Goal: Task Accomplishment & Management: Manage account settings

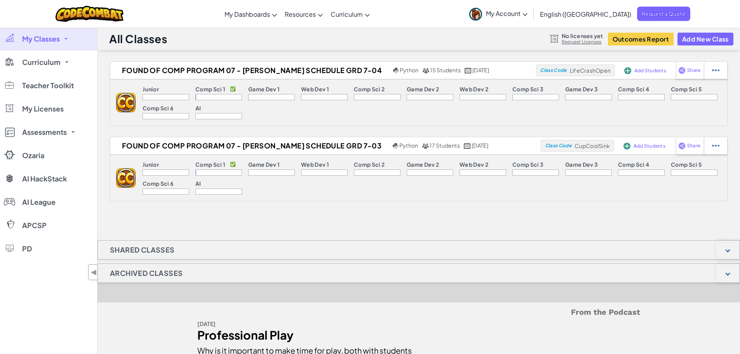
click at [124, 101] on img at bounding box center [125, 102] width 19 height 19
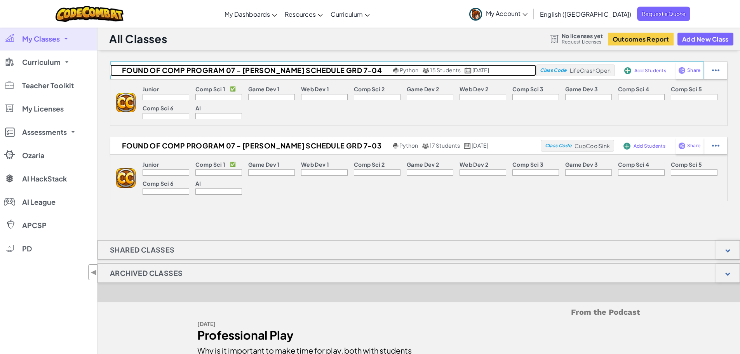
click at [162, 71] on h2 "Found of Comp Program 07 - [PERSON_NAME] Schedule GRD 7-04" at bounding box center [250, 70] width 281 height 12
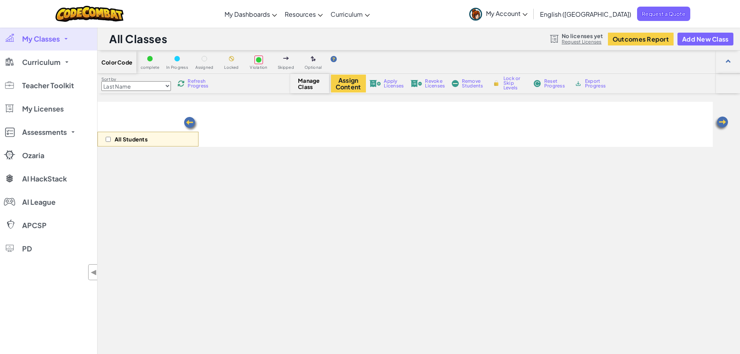
select select "560f1a9f22961295f9427742"
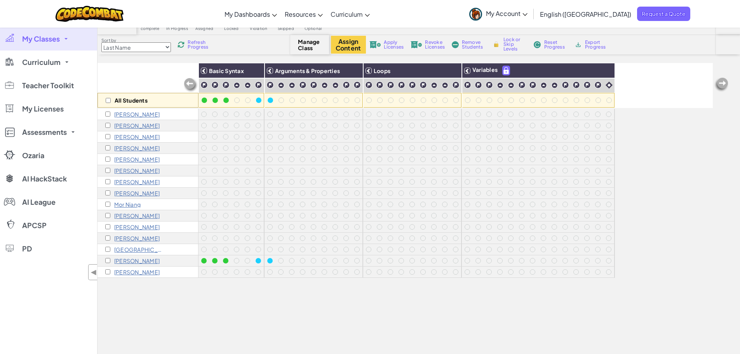
scroll to position [78, 0]
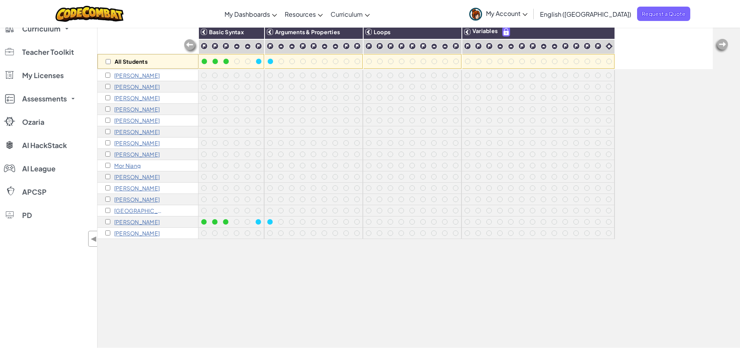
click at [141, 221] on p "[PERSON_NAME]" at bounding box center [136, 222] width 45 height 6
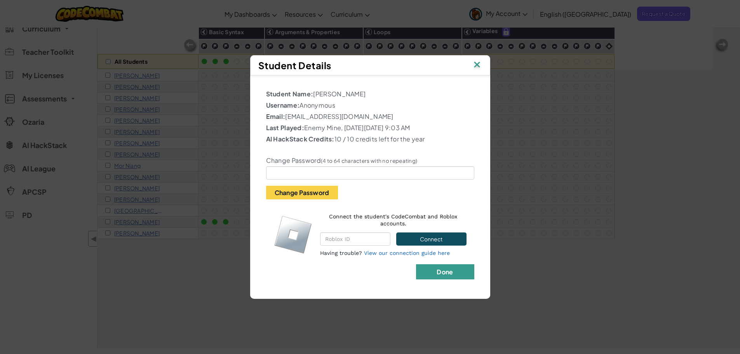
click at [451, 275] on b "Done" at bounding box center [444, 272] width 16 height 8
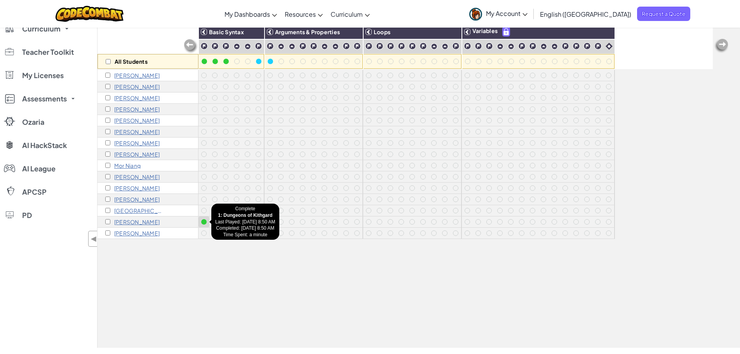
click at [202, 223] on div at bounding box center [203, 221] width 5 height 5
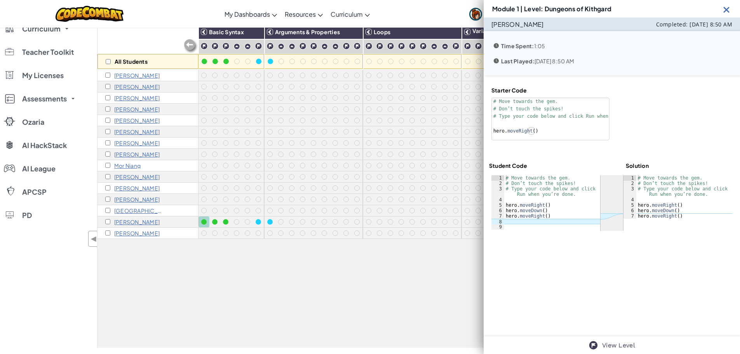
click at [725, 8] on img at bounding box center [727, 10] width 10 height 10
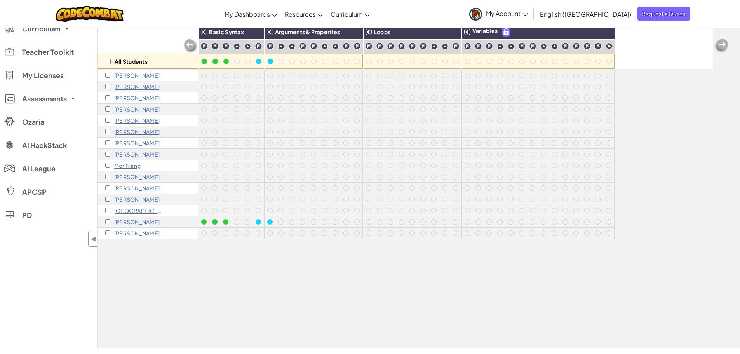
scroll to position [0, 0]
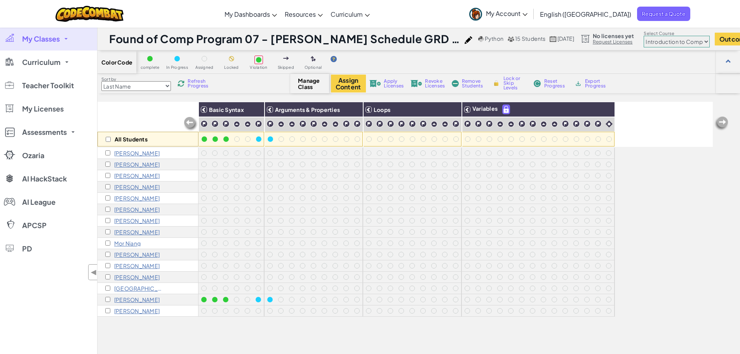
click at [553, 87] on span "Reset Progress" at bounding box center [555, 83] width 23 height 9
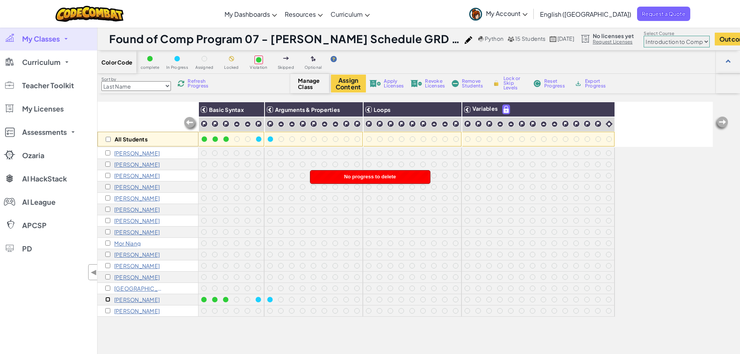
click at [105, 300] on input "checkbox" at bounding box center [107, 299] width 5 height 5
checkbox input "true"
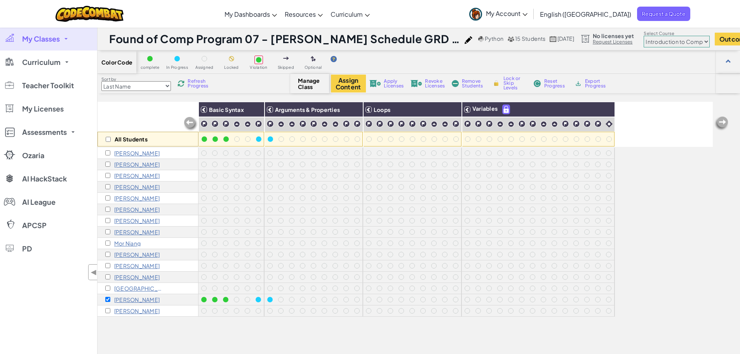
click at [555, 89] on div "Assign Content Apply Licenses Revoke Licenses Remove Students Lock or Skip Leve…" at bounding box center [467, 84] width 272 height 18
click at [556, 85] on span "Reset Progress" at bounding box center [555, 83] width 23 height 9
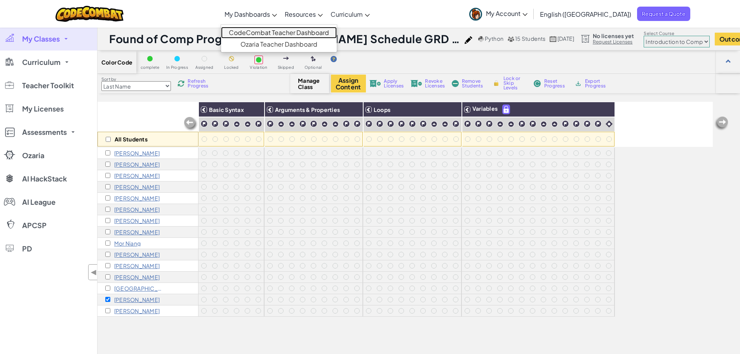
click at [296, 31] on link "CodeCombat Teacher Dashboard" at bounding box center [279, 33] width 116 height 12
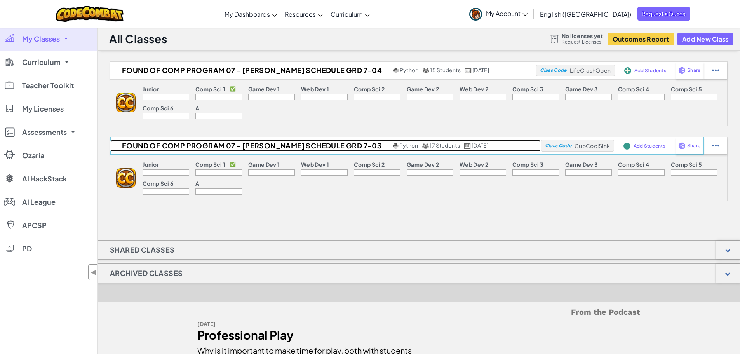
click at [209, 148] on h2 "Found of Comp Program 07 - [PERSON_NAME] Schedule GRD 7-03" at bounding box center [250, 146] width 280 height 12
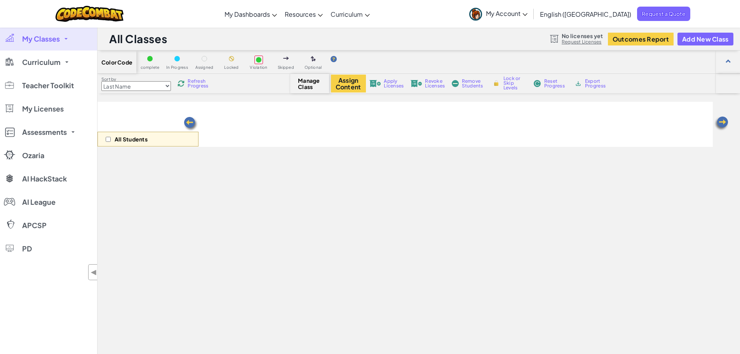
select select "560f1a9f22961295f9427742"
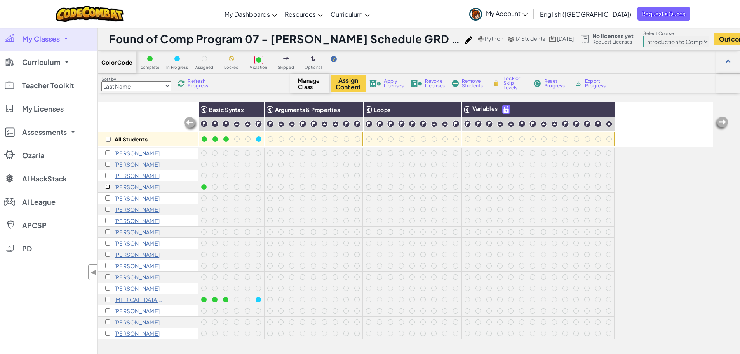
click at [108, 186] on input "checkbox" at bounding box center [107, 186] width 5 height 5
checkbox input "true"
click at [108, 300] on input "checkbox" at bounding box center [107, 299] width 5 height 5
checkbox input "true"
click at [545, 89] on div "Assign Content Apply Licenses Revoke Licenses Remove Students Lock or Skip Leve…" at bounding box center [467, 84] width 272 height 18
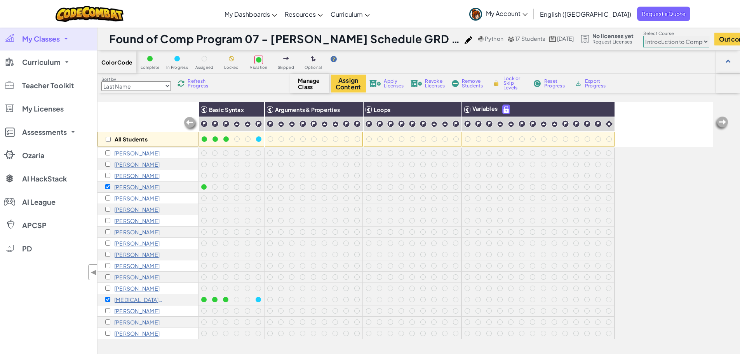
click at [550, 84] on span "Reset Progress" at bounding box center [555, 83] width 23 height 9
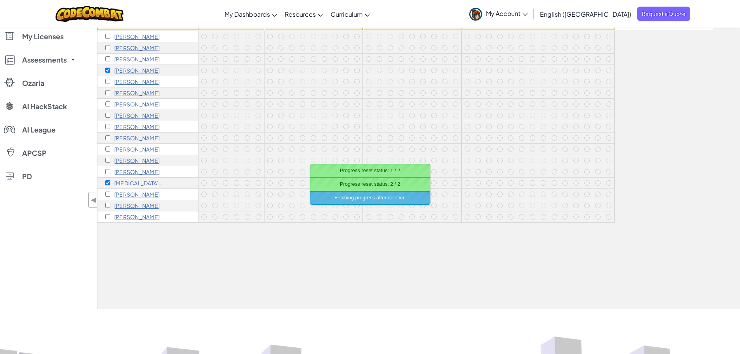
scroll to position [39, 0]
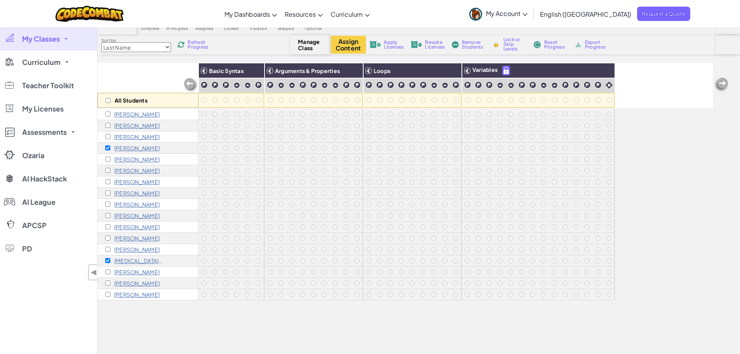
click at [159, 69] on div "All Students" at bounding box center [147, 85] width 101 height 45
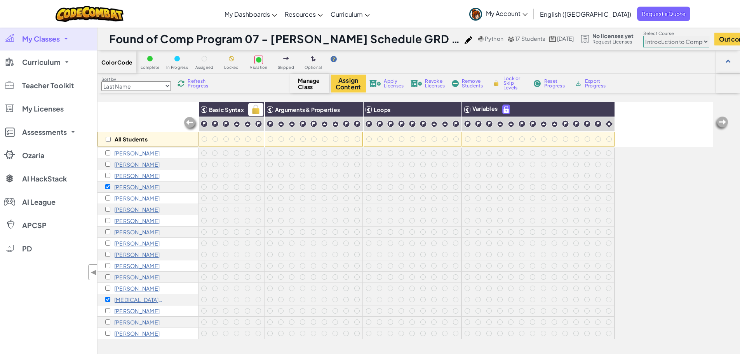
click at [223, 110] on span "Basic Syntax" at bounding box center [226, 109] width 35 height 7
